Goal: Transaction & Acquisition: Obtain resource

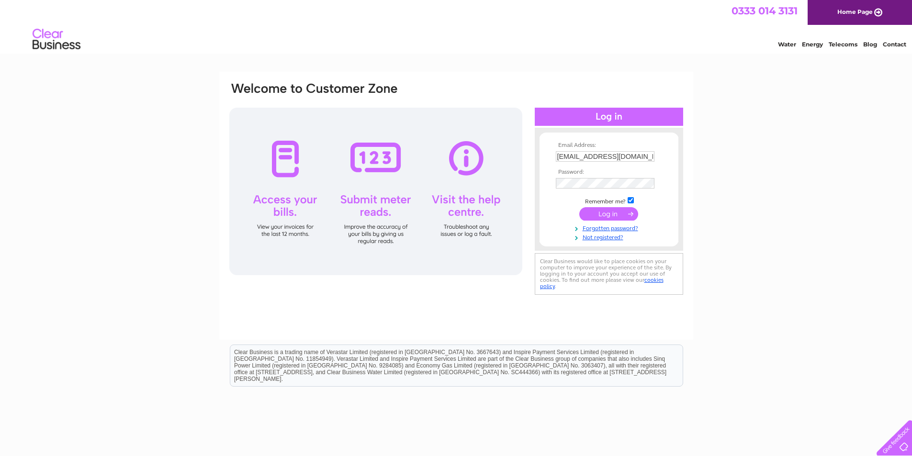
click at [604, 214] on input "submit" at bounding box center [608, 213] width 59 height 13
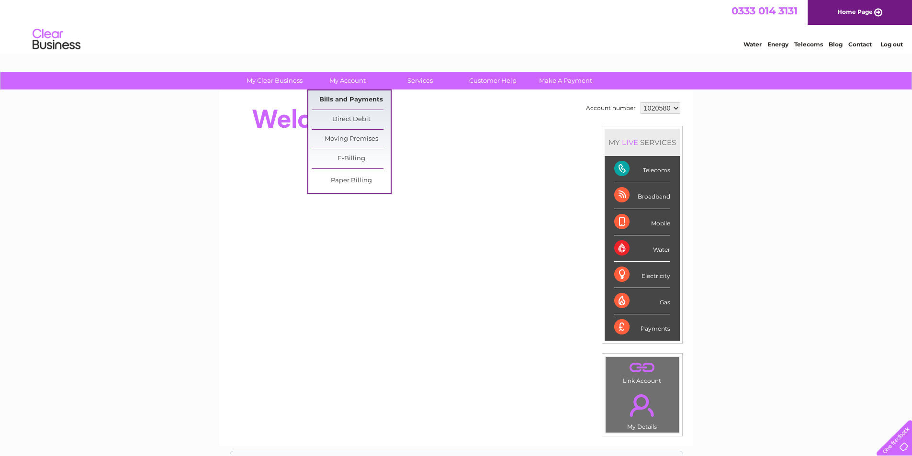
click at [344, 92] on link "Bills and Payments" at bounding box center [351, 99] width 79 height 19
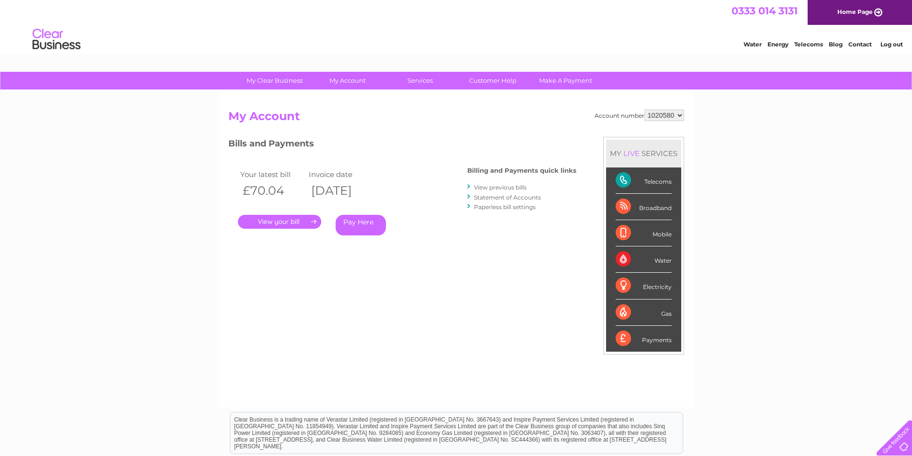
click at [284, 221] on link "." at bounding box center [279, 222] width 83 height 14
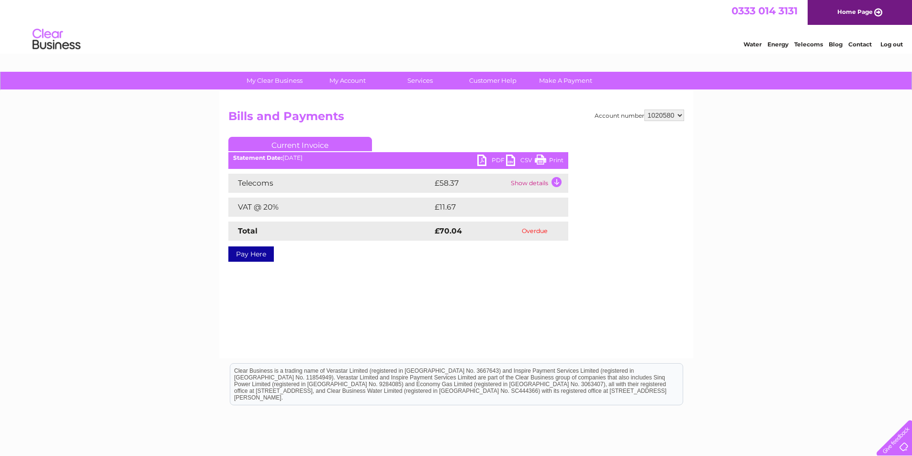
click at [479, 161] on link "PDF" at bounding box center [491, 162] width 29 height 14
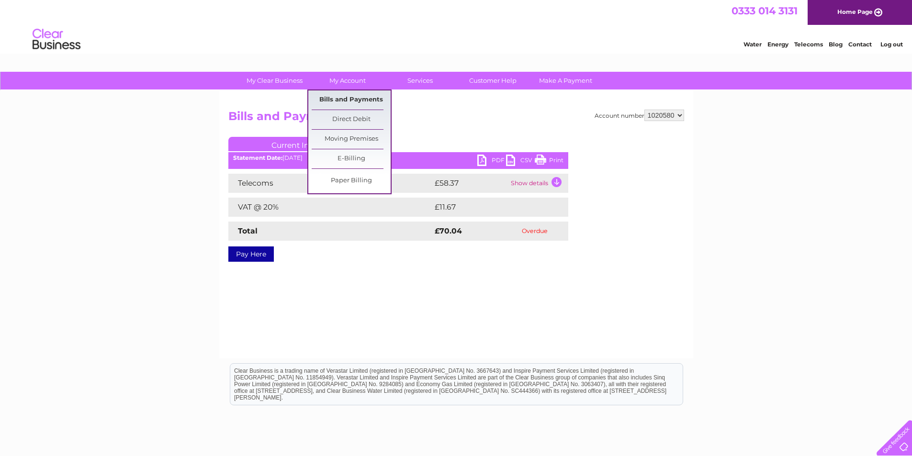
click at [337, 98] on link "Bills and Payments" at bounding box center [351, 99] width 79 height 19
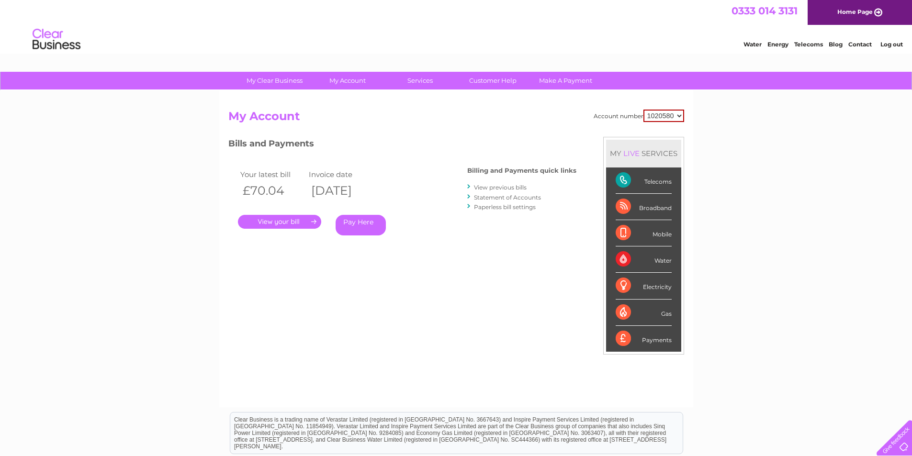
click at [506, 186] on link "View previous bills" at bounding box center [500, 187] width 53 height 7
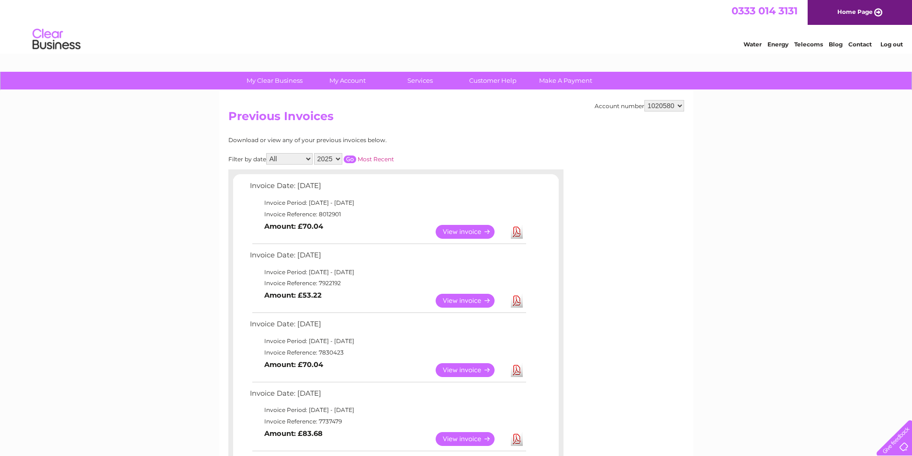
click at [476, 300] on link "View" at bounding box center [471, 301] width 70 height 14
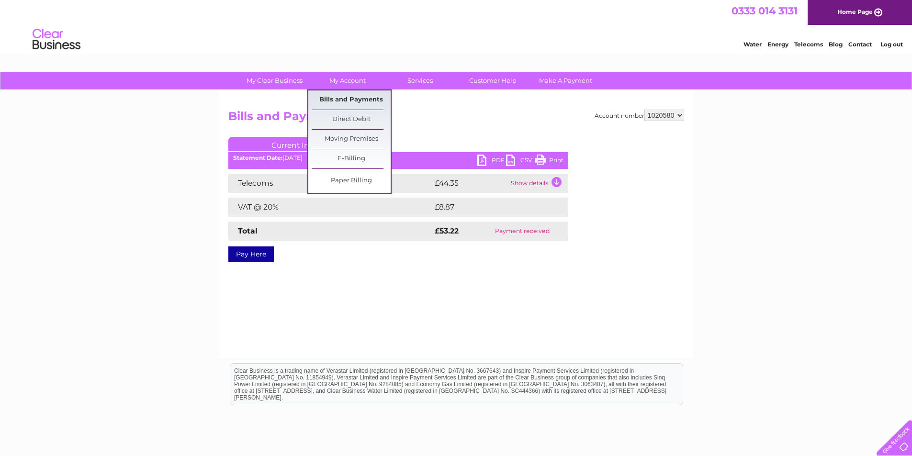
click at [335, 91] on link "Bills and Payments" at bounding box center [351, 99] width 79 height 19
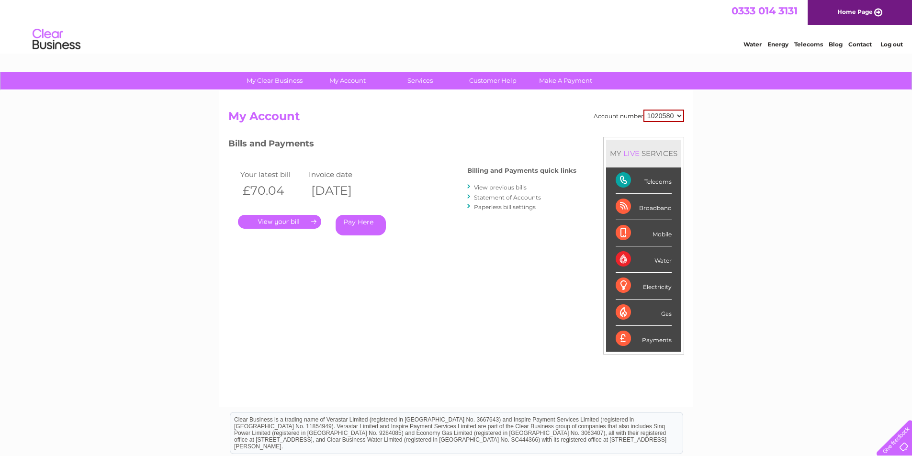
click at [304, 224] on link "." at bounding box center [279, 222] width 83 height 14
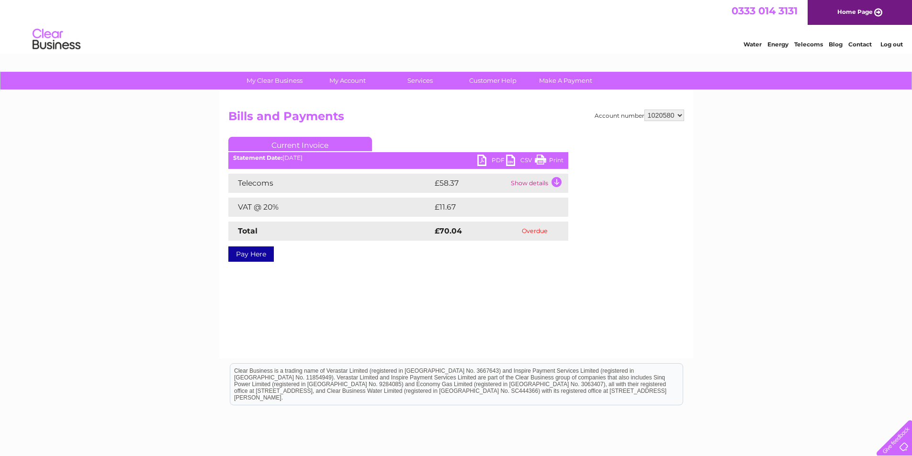
click at [479, 159] on link "PDF" at bounding box center [491, 162] width 29 height 14
